Goal: Navigation & Orientation: Find specific page/section

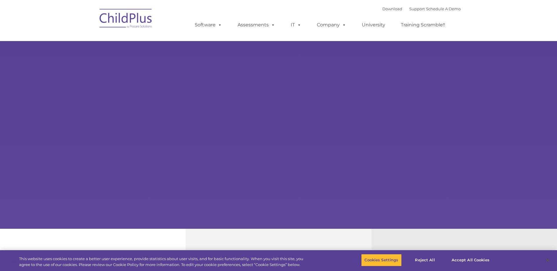
select select "MEDIUM"
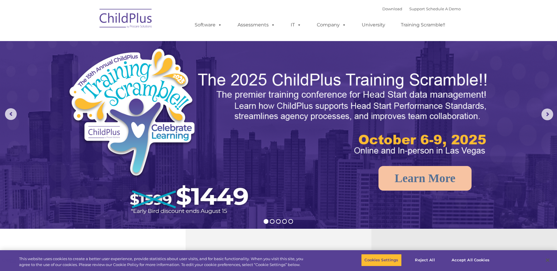
click at [128, 22] on img at bounding box center [126, 19] width 59 height 29
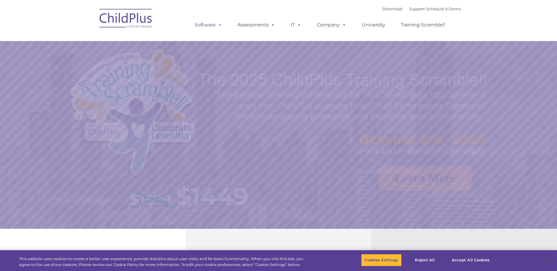
select select "MEDIUM"
